Goal: Task Accomplishment & Management: Use online tool/utility

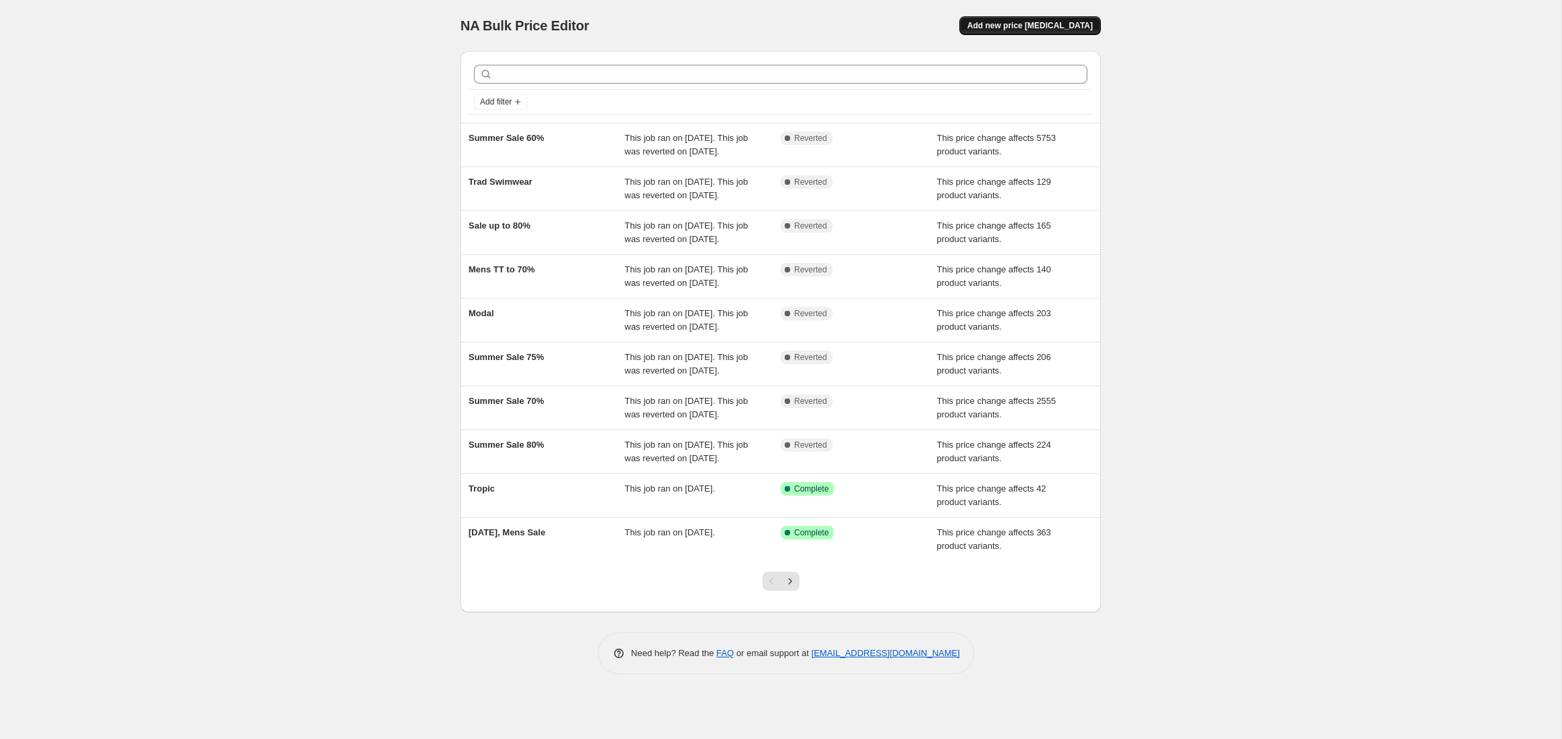
click at [1026, 28] on span "Add new price [MEDICAL_DATA]" at bounding box center [1029, 25] width 125 height 11
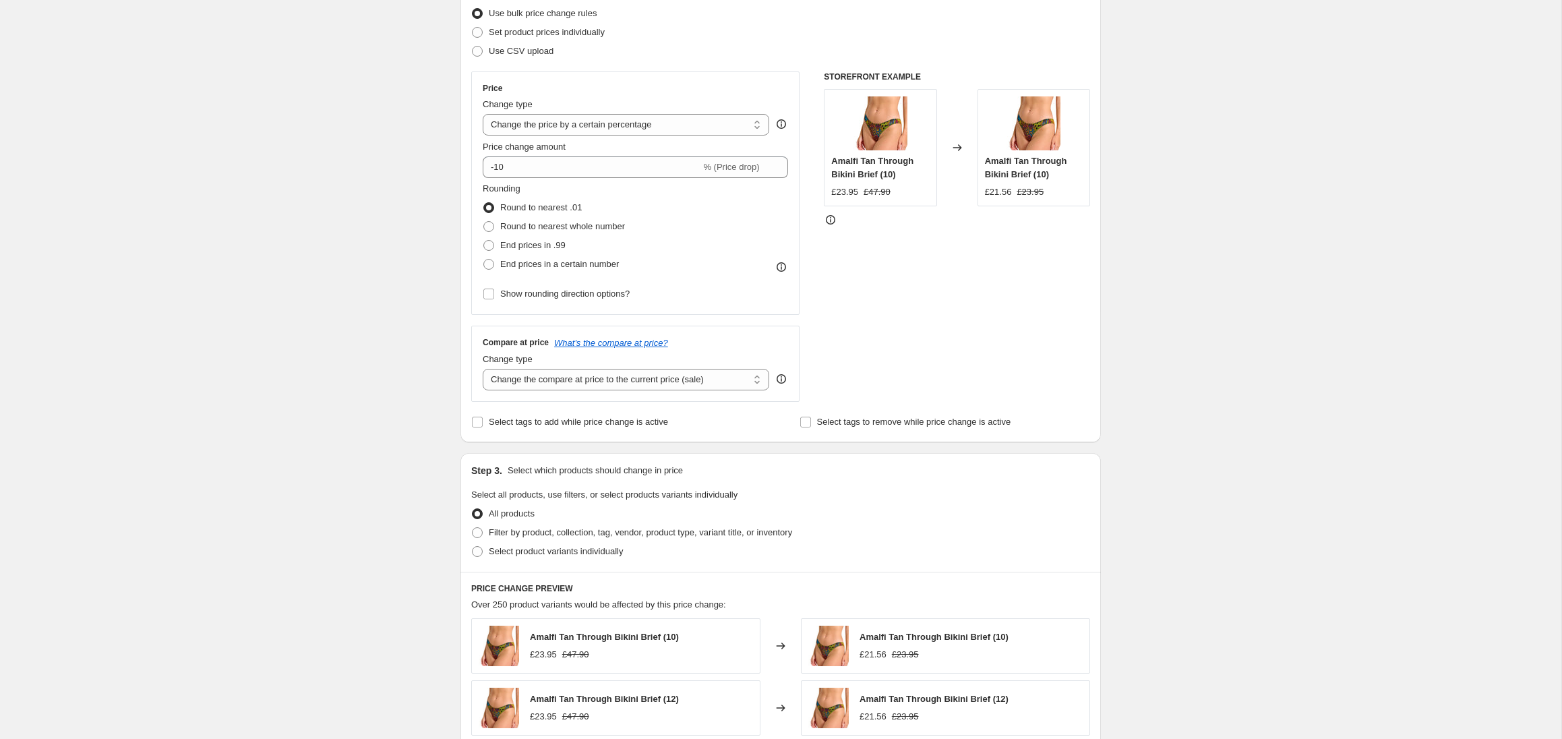
scroll to position [177, 0]
click at [593, 121] on select "Change the price to a certain amount Change the price by a certain amount Chang…" at bounding box center [626, 124] width 286 height 22
select select "pcap"
click at [483, 113] on select "Change the price to a certain amount Change the price by a certain amount Chang…" at bounding box center [626, 124] width 286 height 22
type input "-20"
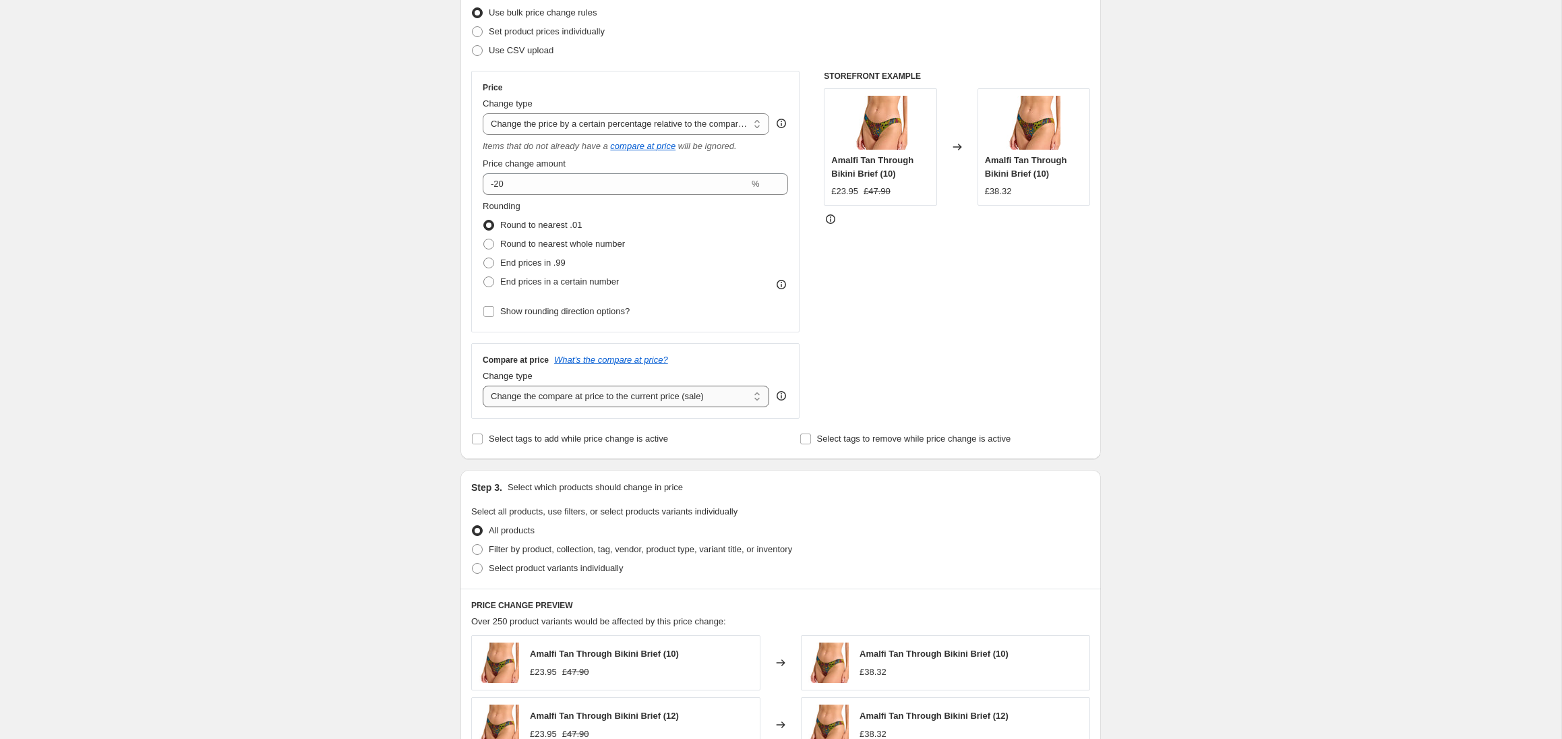
click at [591, 394] on select "Change the compare at price to the current price (sale) Change the compare at p…" at bounding box center [626, 397] width 286 height 22
select select "no_change"
click at [483, 386] on select "Change the compare at price to the current price (sale) Change the compare at p…" at bounding box center [626, 397] width 286 height 22
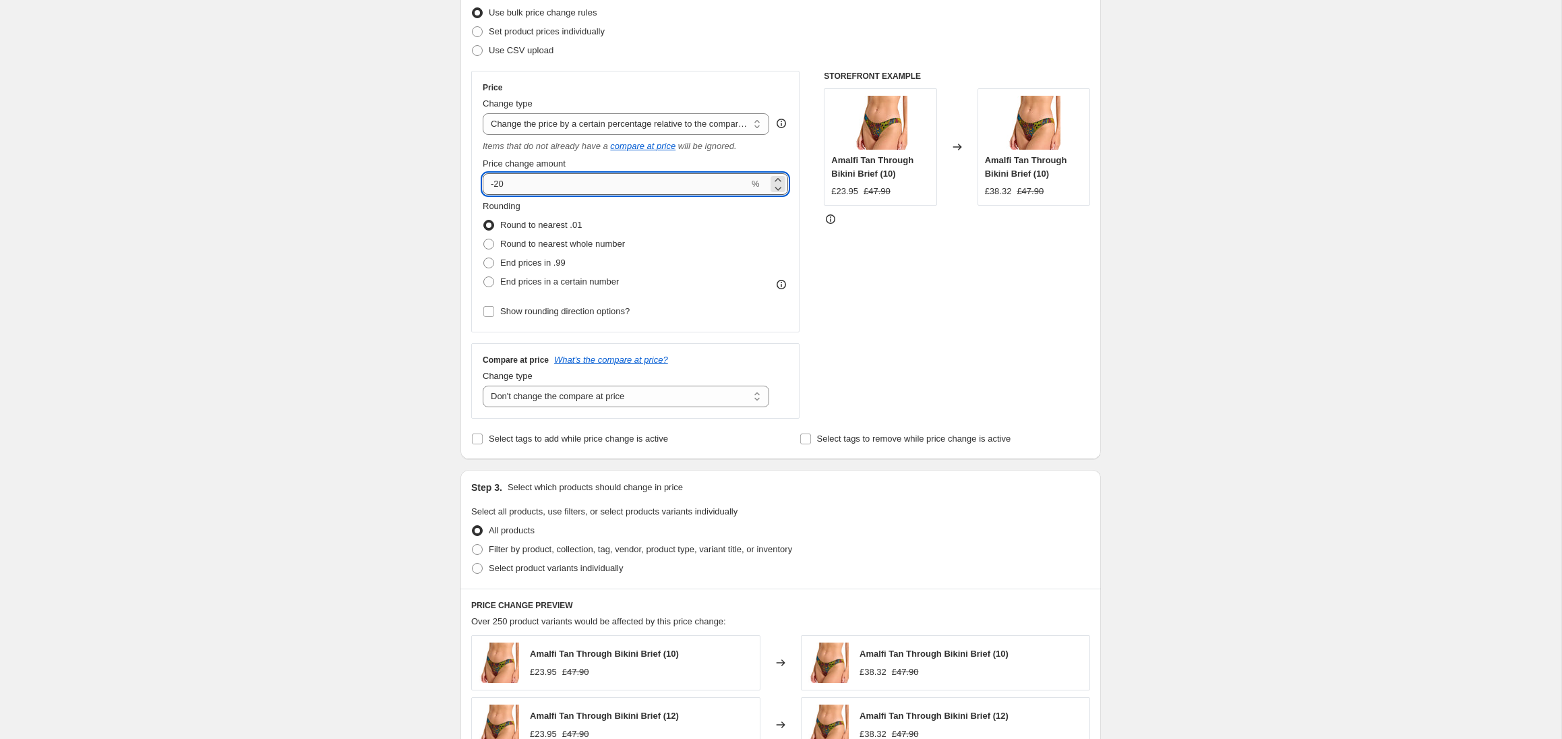
drag, startPoint x: 508, startPoint y: 183, endPoint x: 497, endPoint y: 184, distance: 10.8
click at [497, 184] on input "-20" at bounding box center [616, 184] width 266 height 22
type input "-22"
click at [599, 124] on select "Change the price to a certain amount Change the price by a certain amount Chang…" at bounding box center [626, 124] width 286 height 22
select select "to"
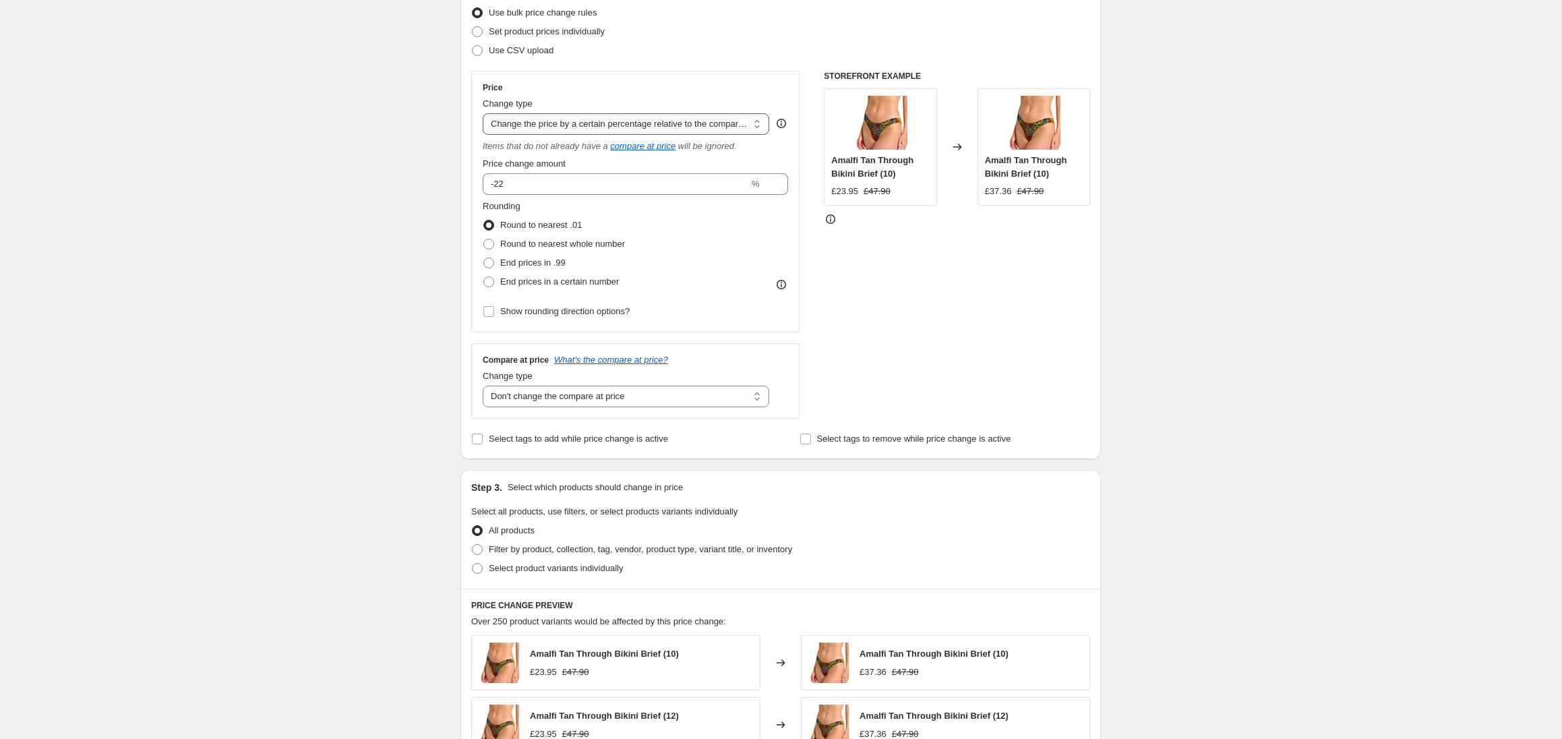
click at [483, 113] on select "Change the price to a certain amount Change the price by a certain amount Chang…" at bounding box center [626, 124] width 286 height 22
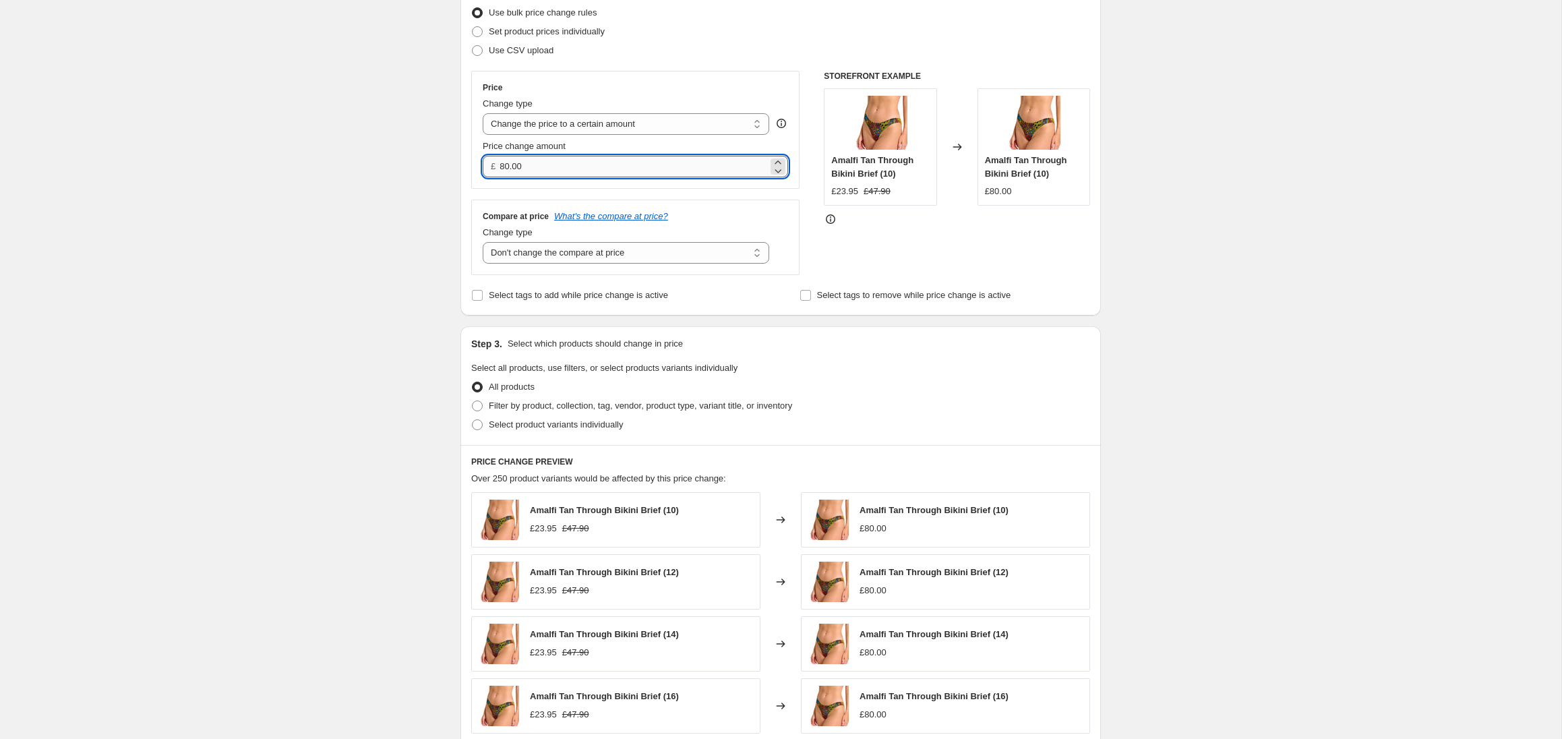
drag, startPoint x: 543, startPoint y: 166, endPoint x: 501, endPoint y: 167, distance: 41.8
click at [501, 167] on input "80.00" at bounding box center [634, 167] width 268 height 22
type input "6.50"
click at [405, 249] on div "Create new price [MEDICAL_DATA]. This page is ready Create new price [MEDICAL_D…" at bounding box center [780, 434] width 1561 height 1222
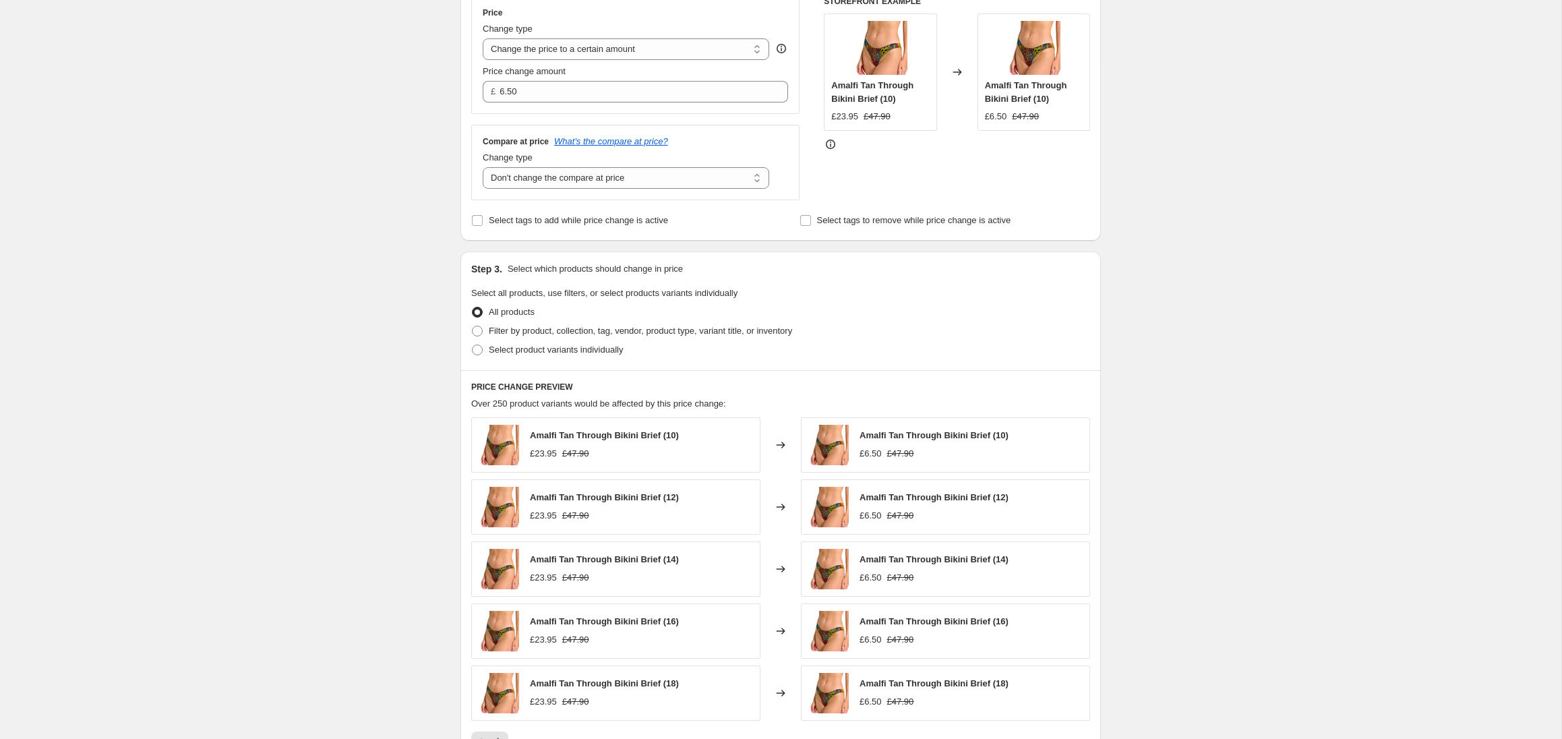
scroll to position [272, 0]
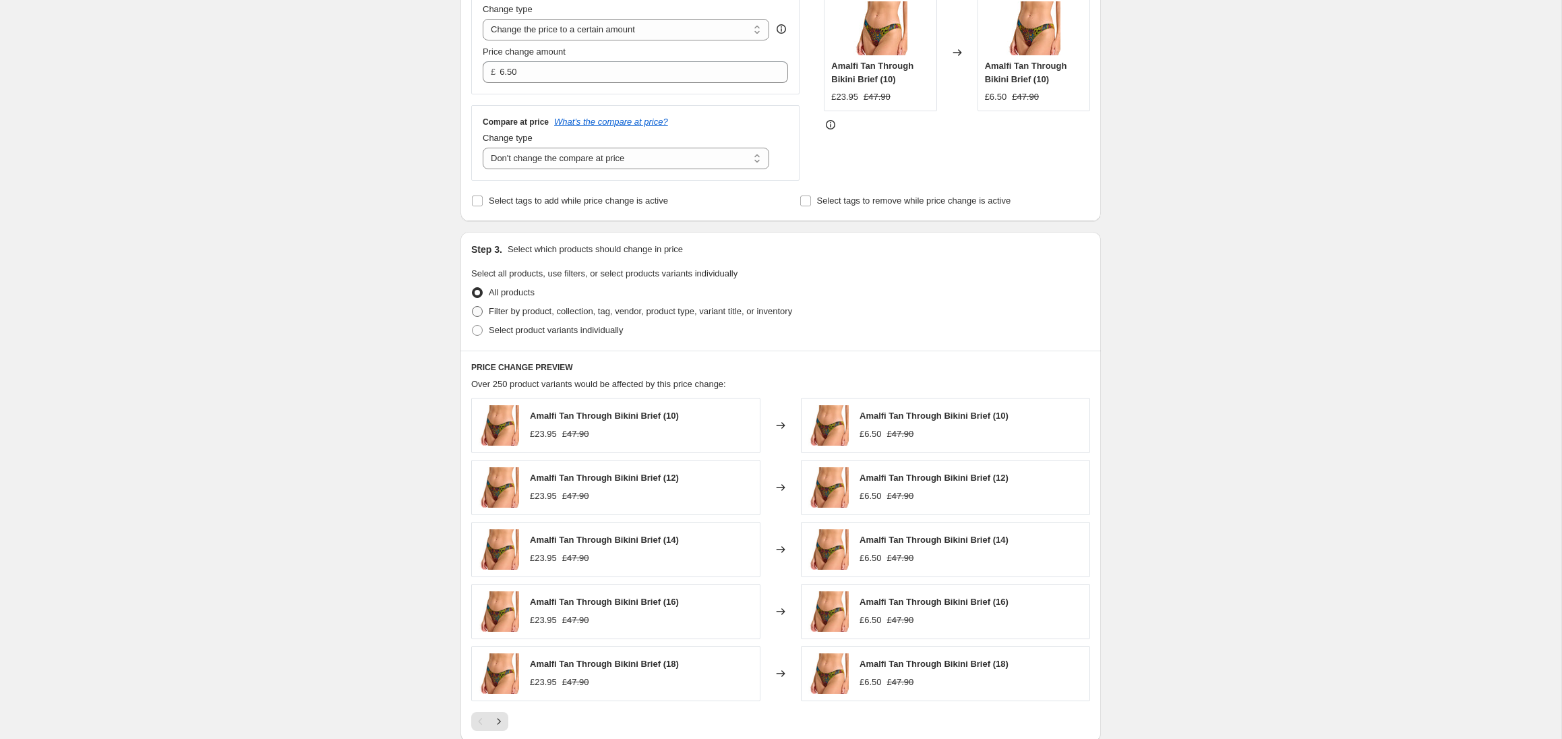
click at [541, 310] on span "Filter by product, collection, tag, vendor, product type, variant title, or inv…" at bounding box center [640, 311] width 303 height 10
click at [473, 307] on input "Filter by product, collection, tag, vendor, product type, variant title, or inv…" at bounding box center [472, 306] width 1 height 1
radio input "true"
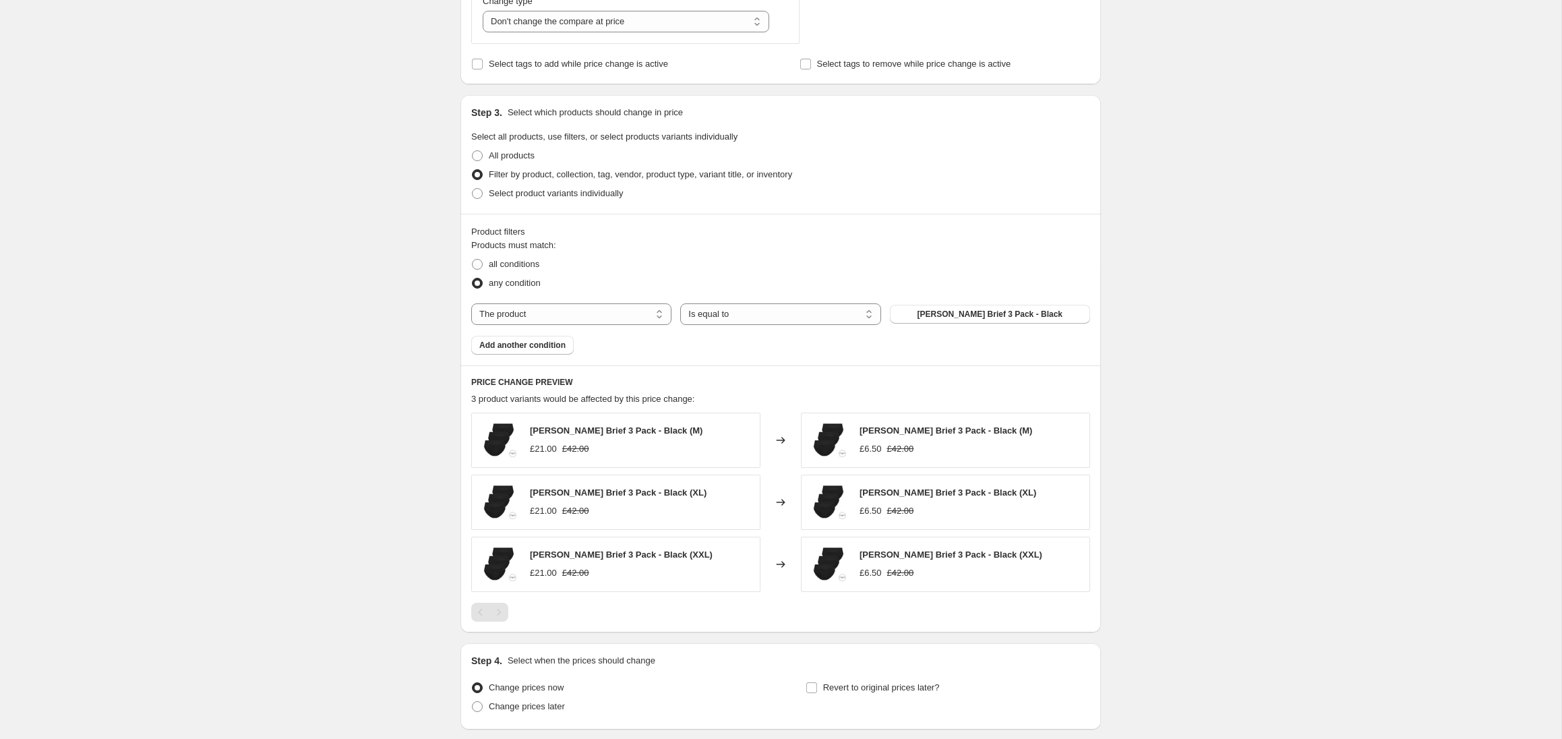
scroll to position [438, 0]
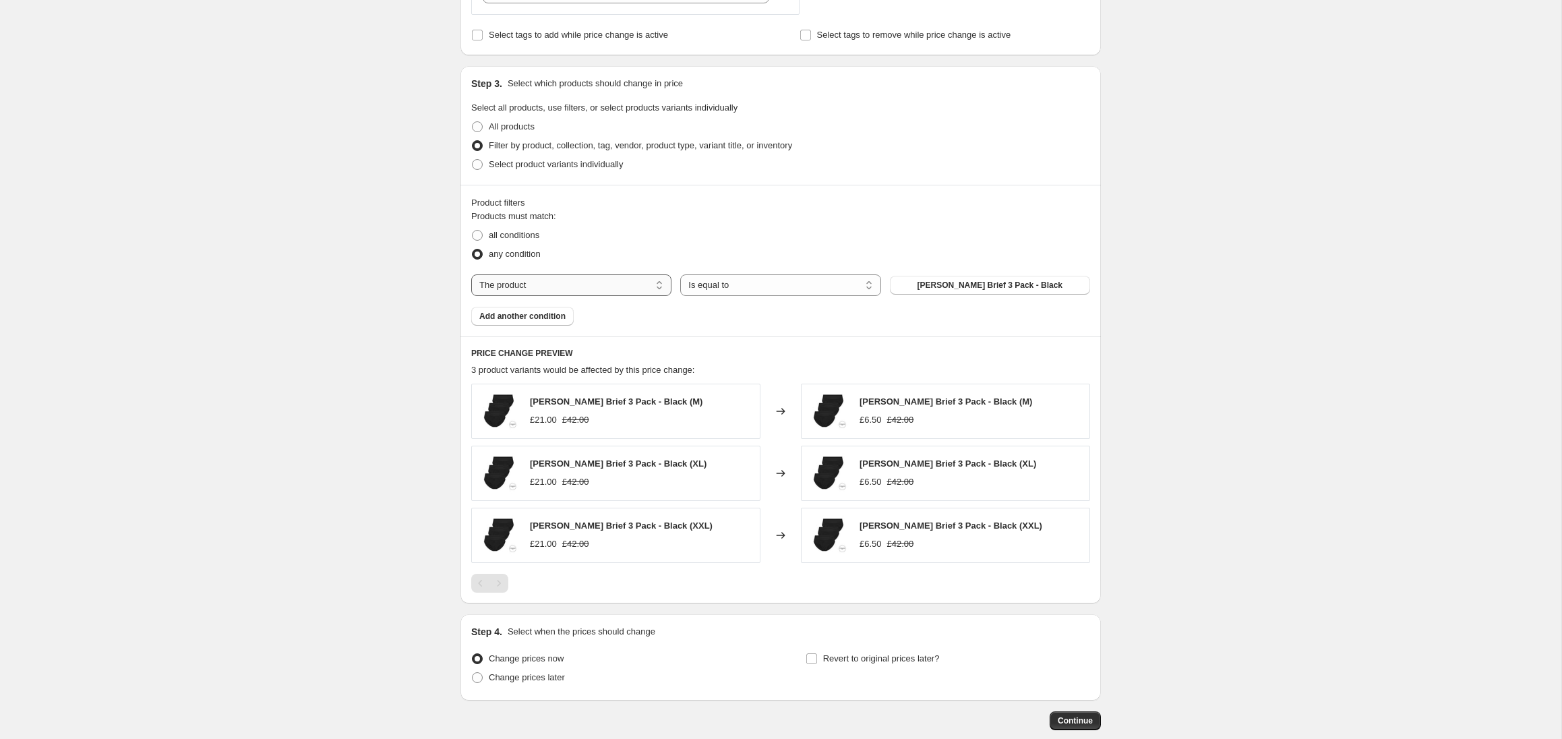
click at [612, 283] on select "The product The product's collection The product's tag The product's vendor The…" at bounding box center [571, 285] width 200 height 22
select select "collection"
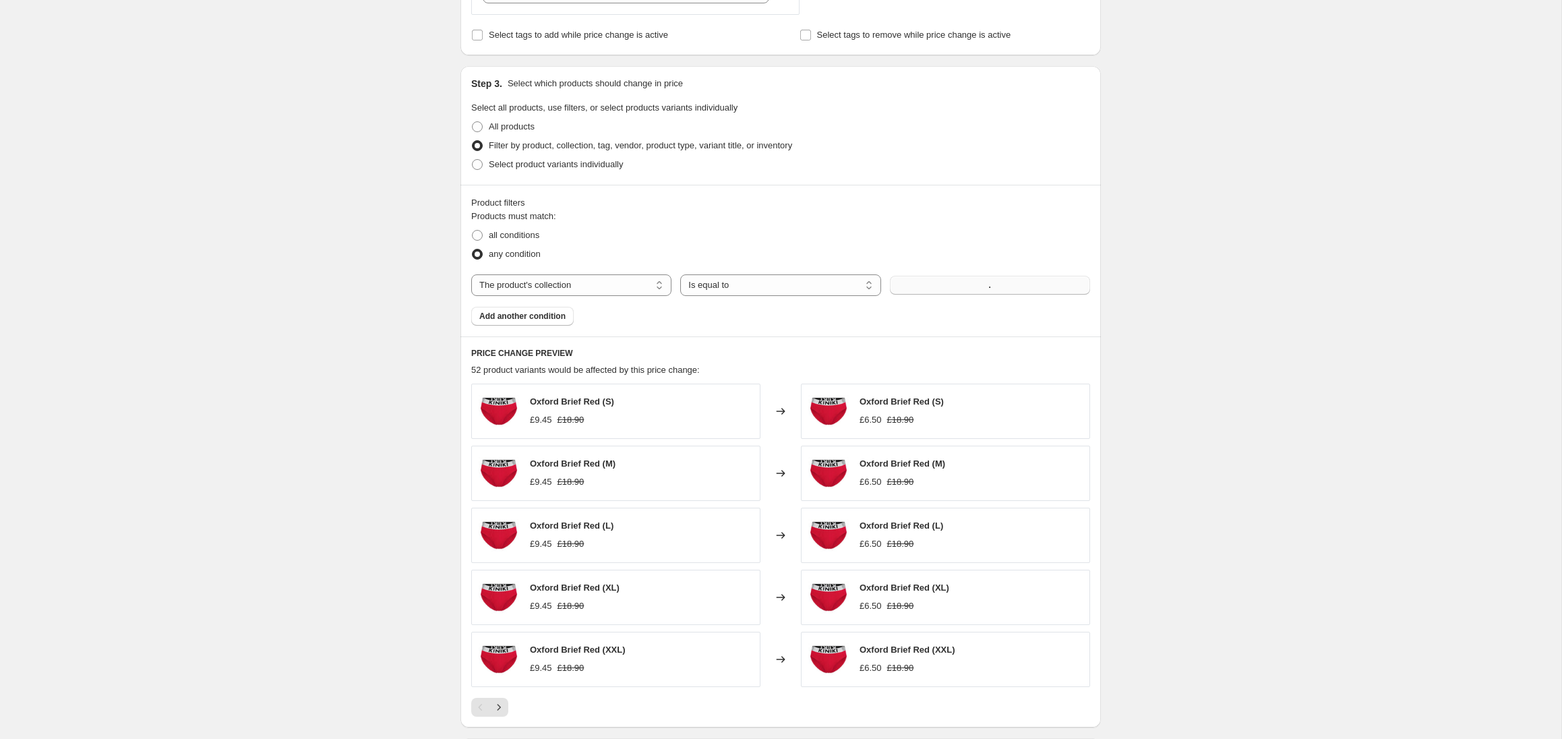
click at [910, 282] on button "." at bounding box center [990, 285] width 200 height 19
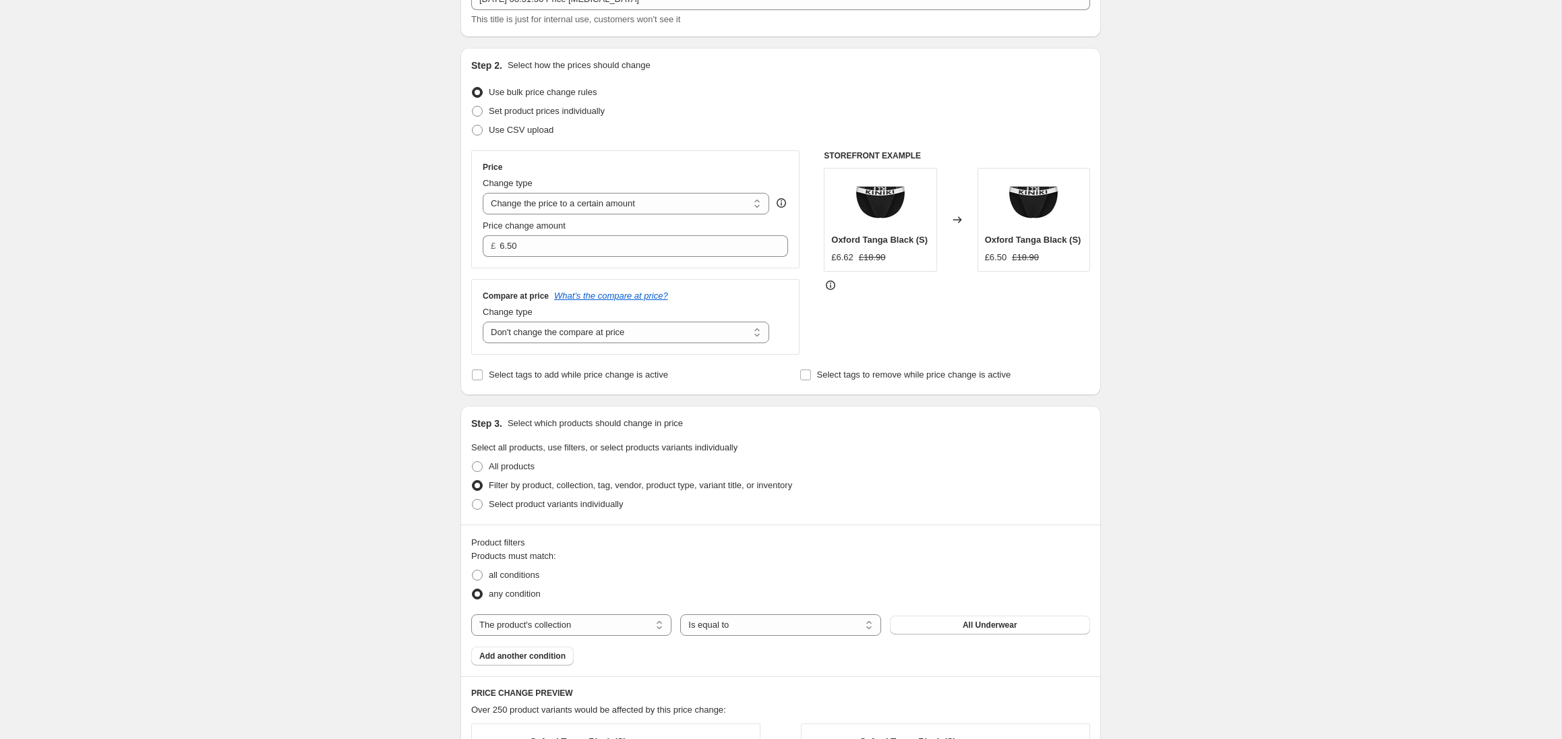
scroll to position [0, 0]
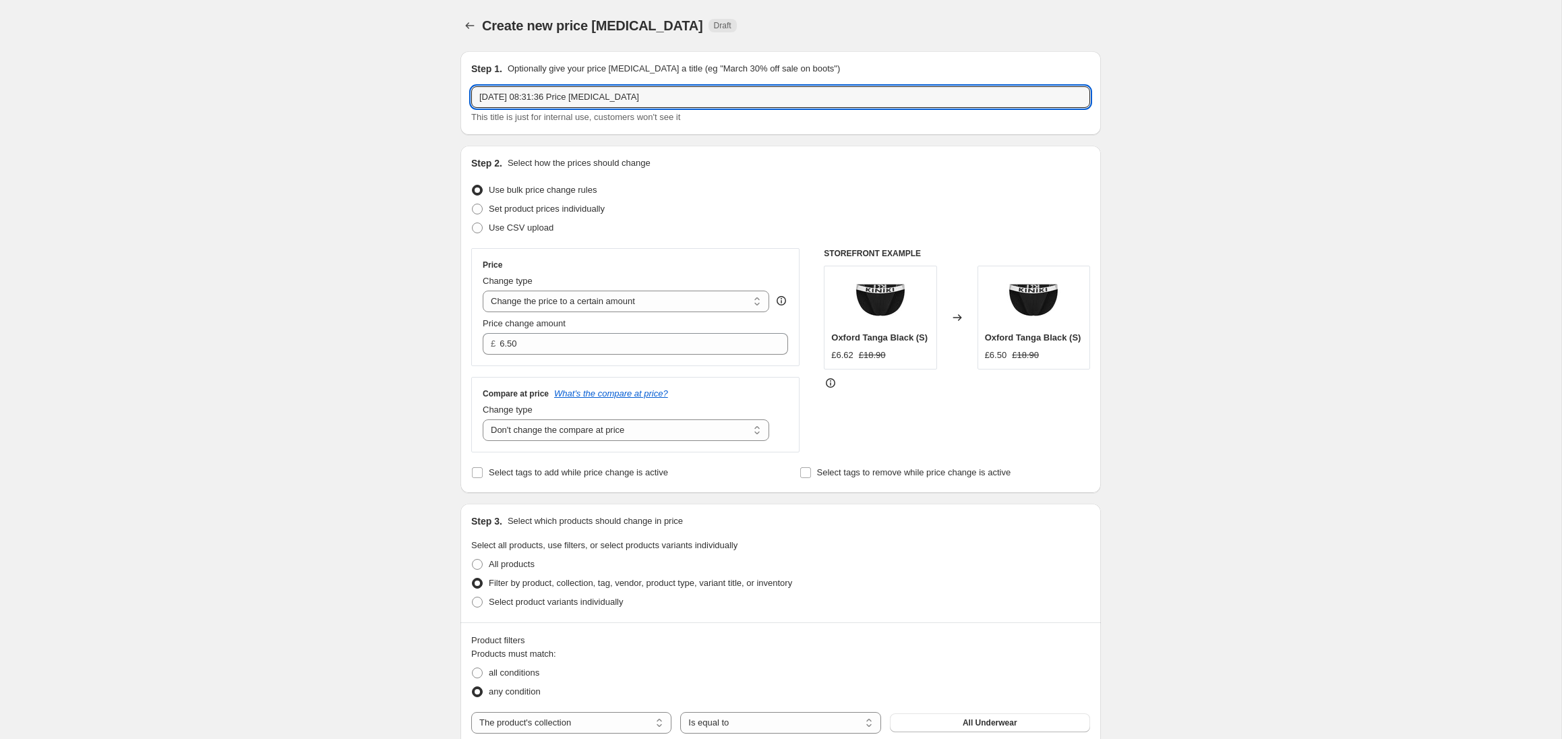
drag, startPoint x: 671, startPoint y: 99, endPoint x: 359, endPoint y: 94, distance: 312.2
click at [359, 94] on div "Create new price [MEDICAL_DATA]. This page is ready Create new price [MEDICAL_D…" at bounding box center [780, 687] width 1561 height 1374
type input "£6.50 Underwear"
click at [237, 219] on div "Create new price [MEDICAL_DATA]. This page is ready Create new price [MEDICAL_D…" at bounding box center [780, 687] width 1561 height 1374
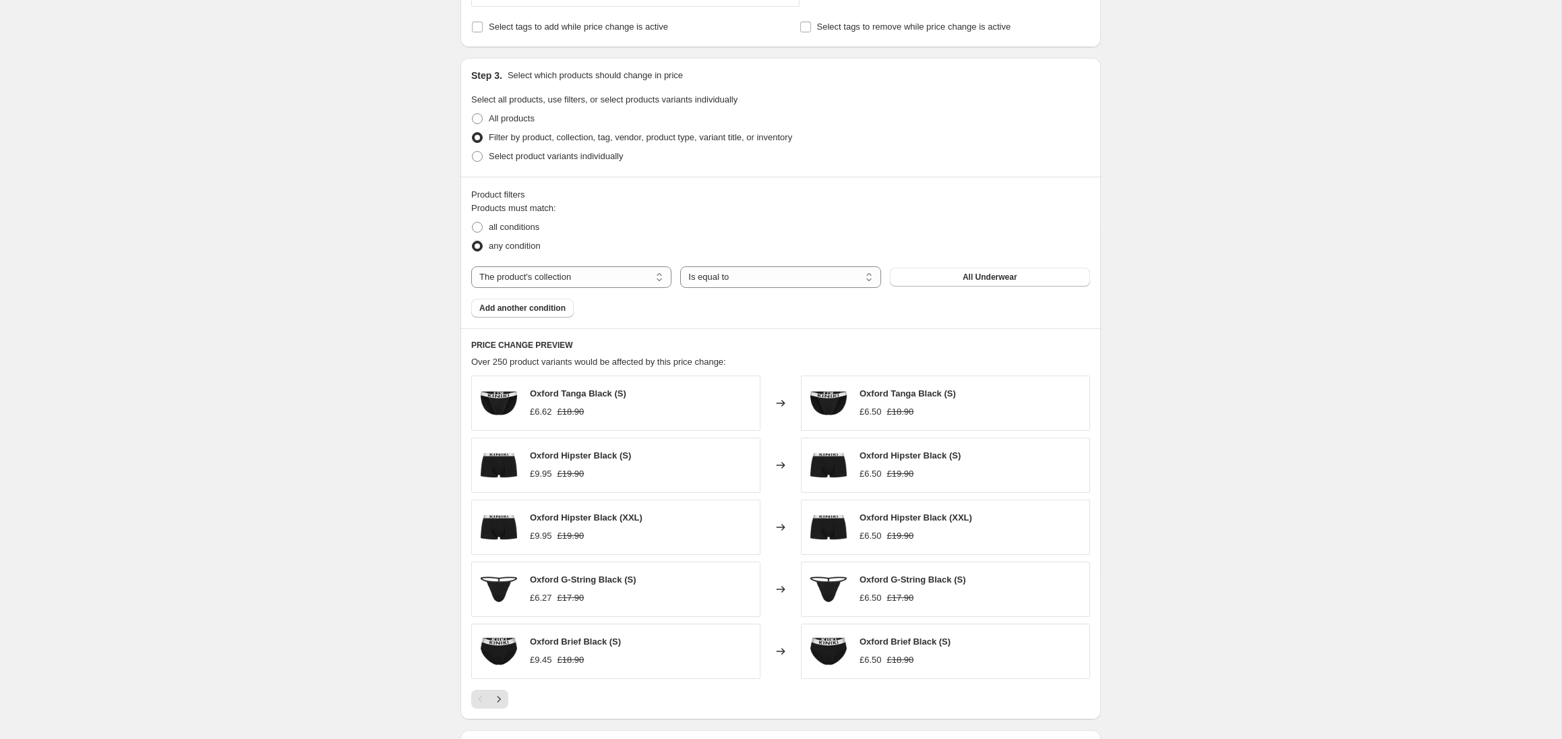
scroll to position [634, 0]
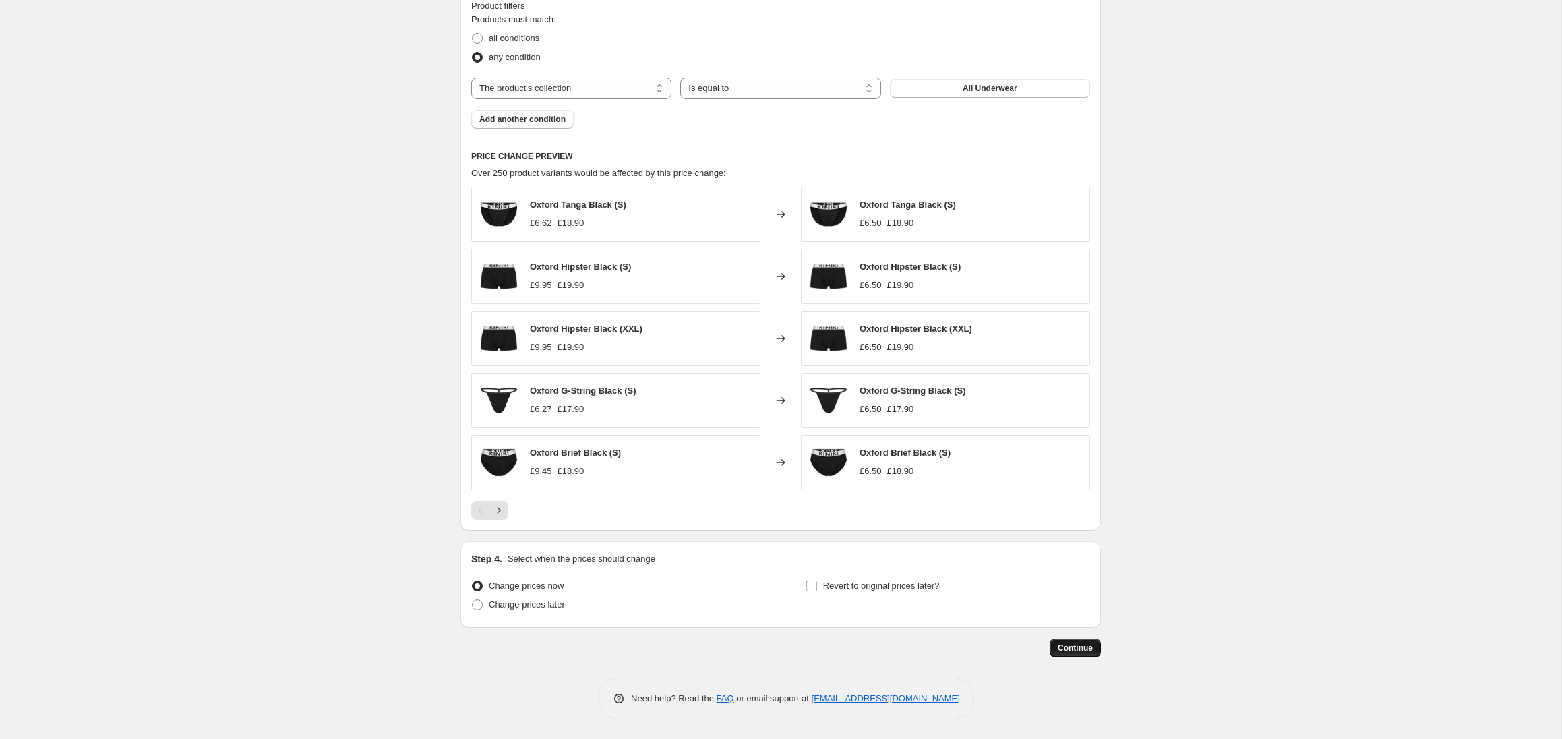
click at [1077, 652] on span "Continue" at bounding box center [1075, 647] width 35 height 11
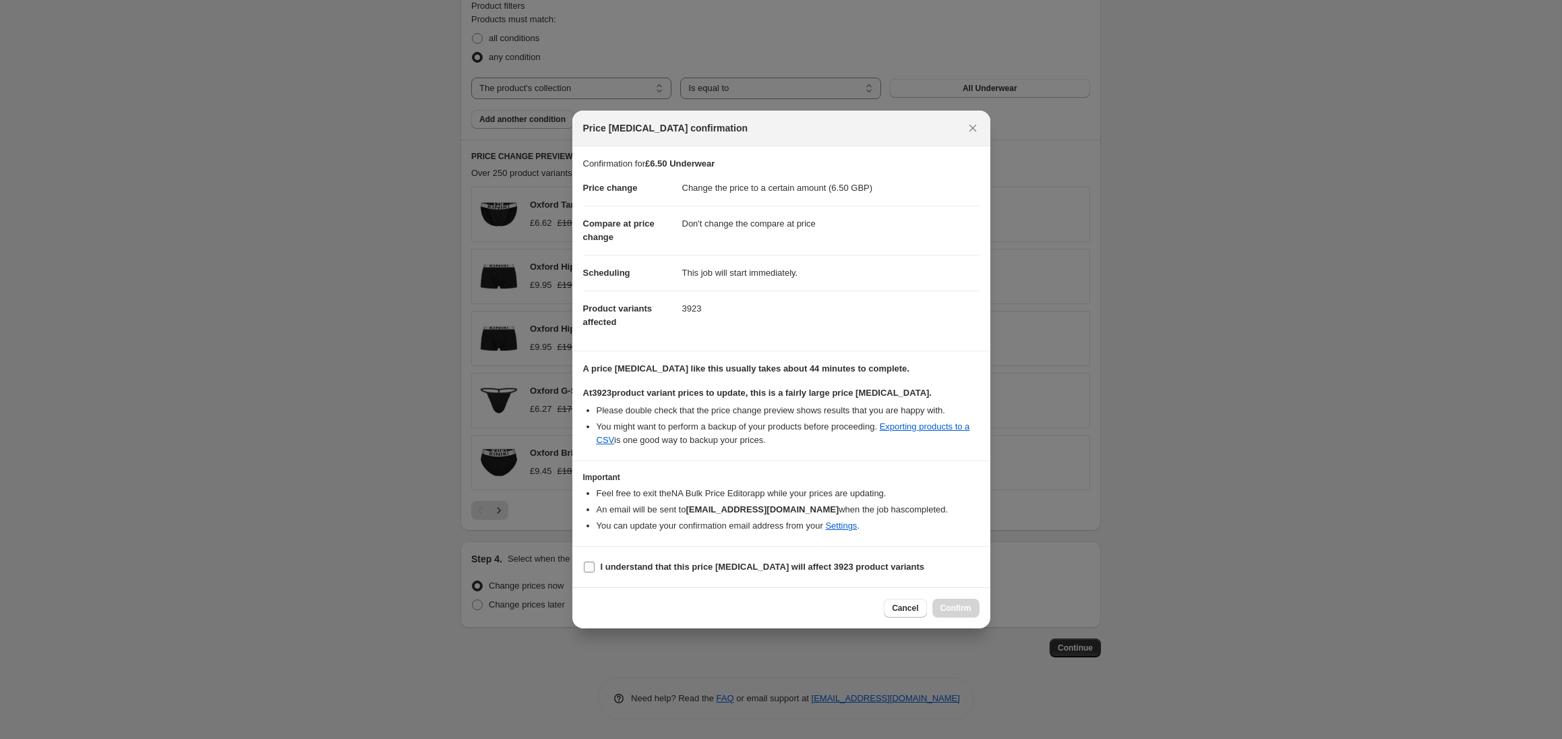
click at [786, 569] on b "I understand that this price [MEDICAL_DATA] will affect 3923 product variants" at bounding box center [763, 567] width 324 height 10
click at [595, 569] on input "I understand that this price [MEDICAL_DATA] will affect 3923 product variants" at bounding box center [589, 567] width 11 height 11
checkbox input "true"
click at [958, 606] on span "Confirm" at bounding box center [955, 608] width 31 height 11
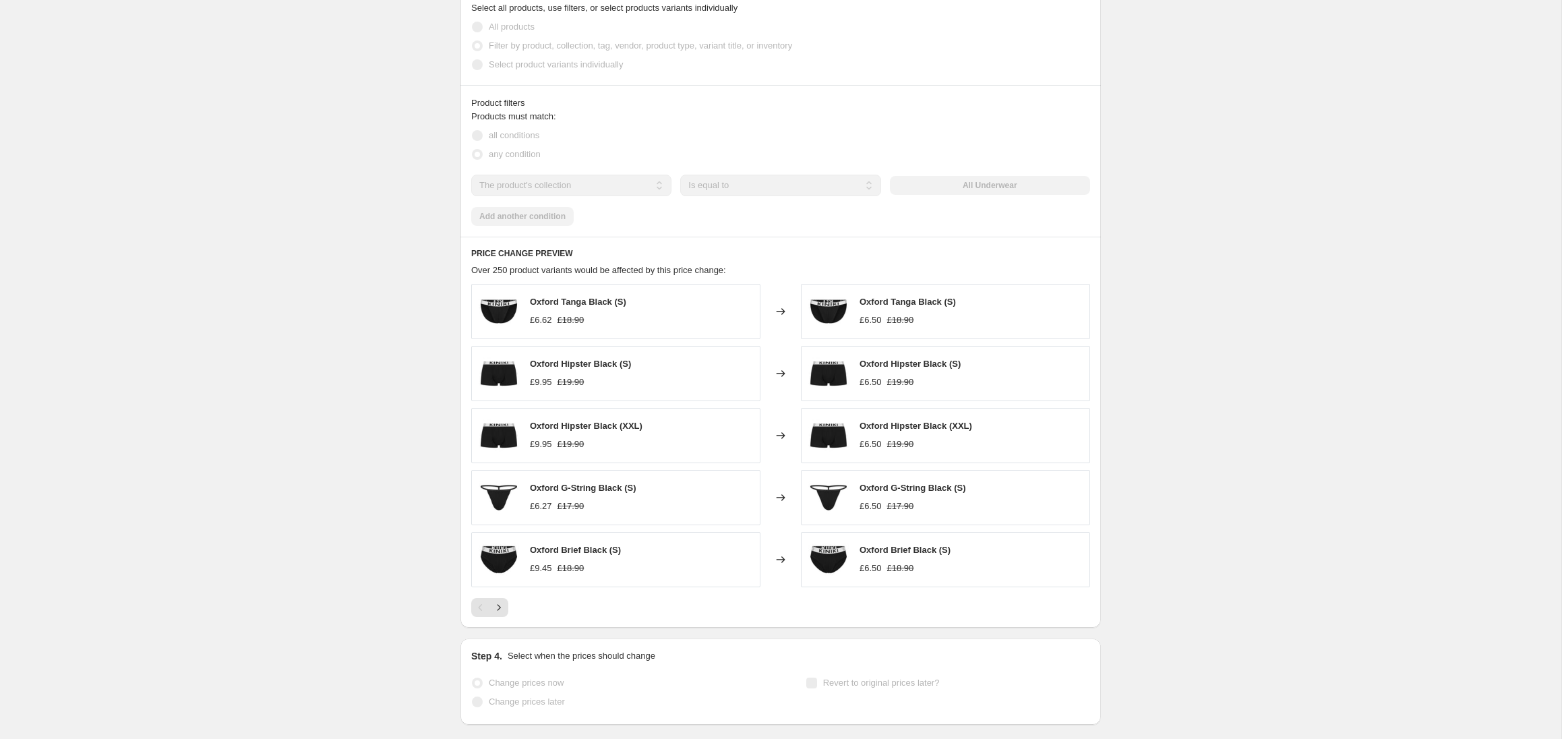
scroll to position [669, 0]
